Goal: Download file/media: Obtain a digital file from the website

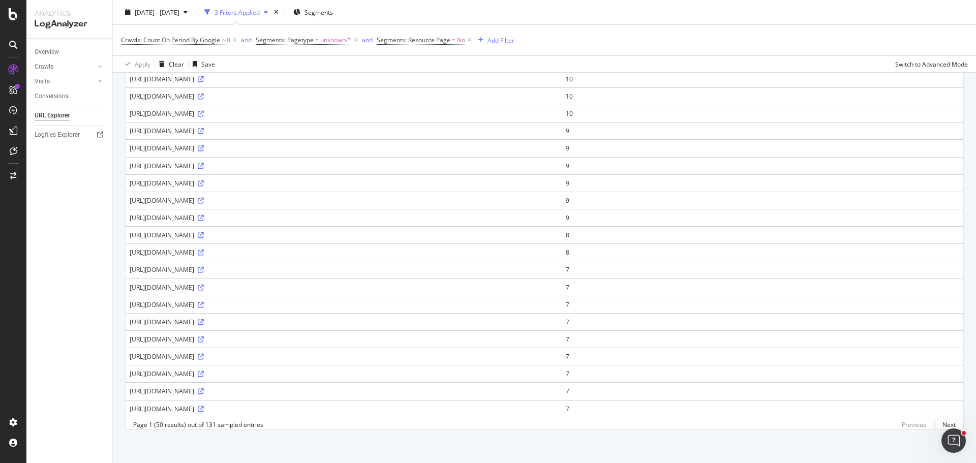
scroll to position [640, 0]
click at [946, 424] on link "Next" at bounding box center [944, 422] width 21 height 15
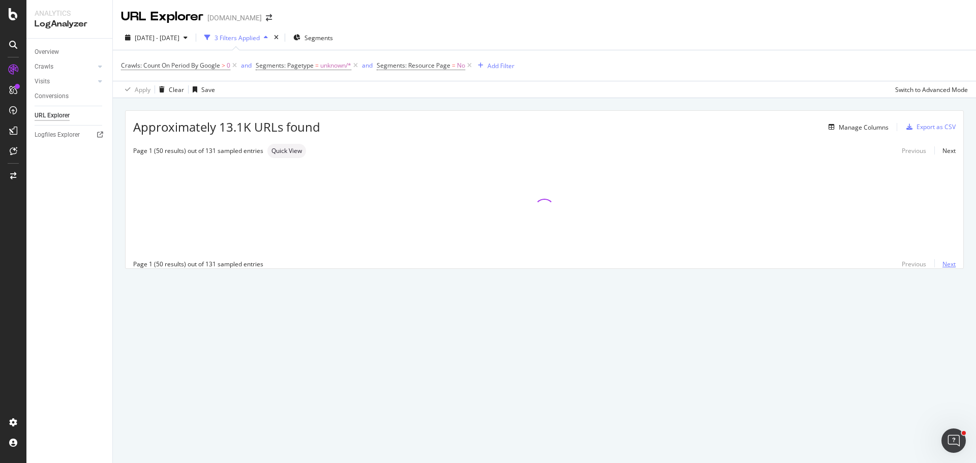
scroll to position [0, 0]
click at [934, 124] on div "Export as CSV" at bounding box center [935, 126] width 39 height 9
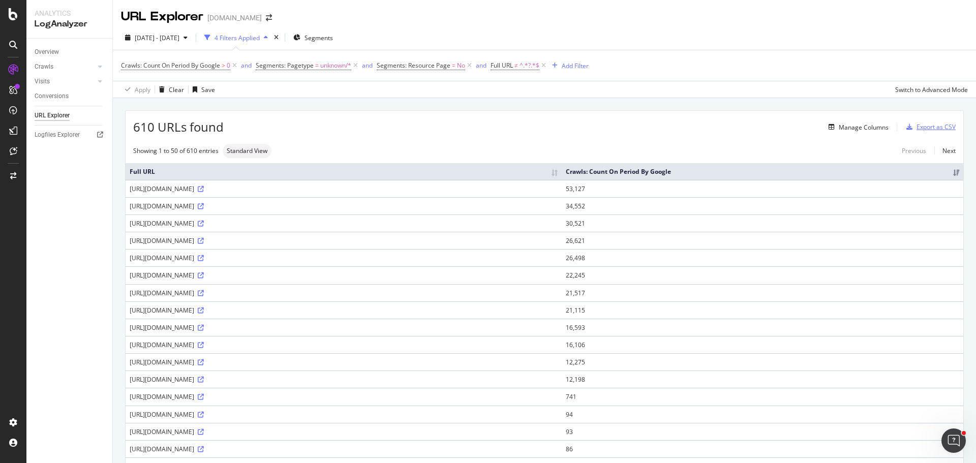
click at [936, 130] on div "Export as CSV" at bounding box center [935, 126] width 39 height 9
click at [937, 124] on div "Export as CSV" at bounding box center [935, 126] width 39 height 9
